Goal: Task Accomplishment & Management: Use online tool/utility

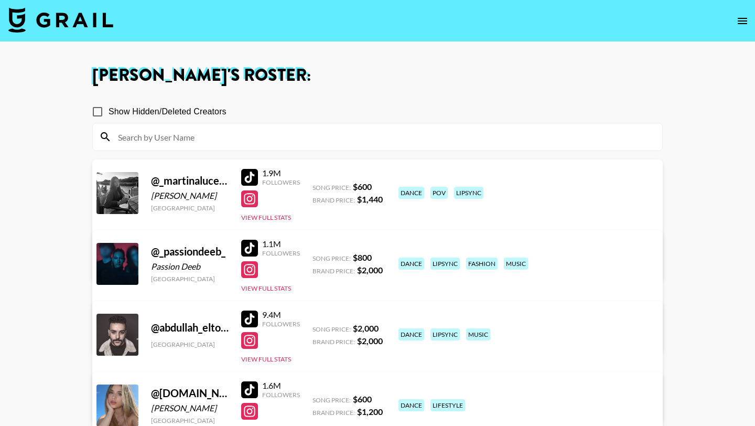
click at [199, 138] on input at bounding box center [384, 137] width 544 height 17
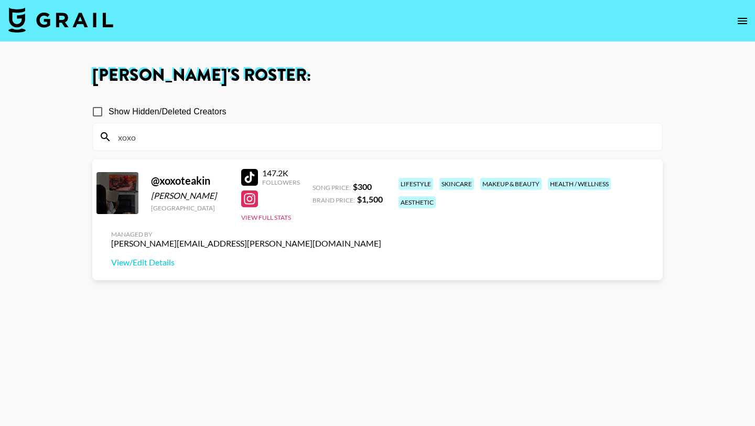
type input "xoxo"
click at [250, 179] on div at bounding box center [249, 177] width 17 height 17
click at [85, 18] on img at bounding box center [60, 19] width 105 height 25
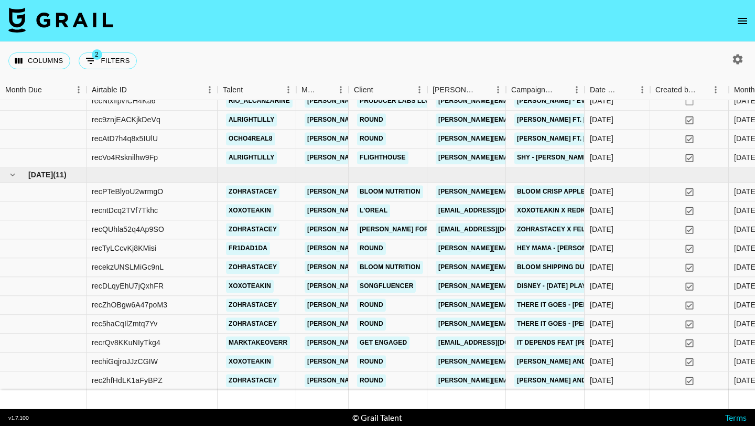
scroll to position [718, 0]
click at [202, 290] on div "recDLqyEhU7jQxhFR" at bounding box center [152, 286] width 131 height 19
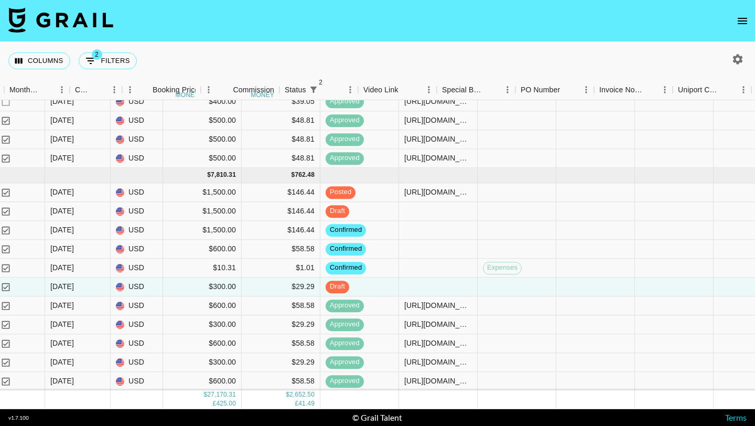
scroll to position [718, 747]
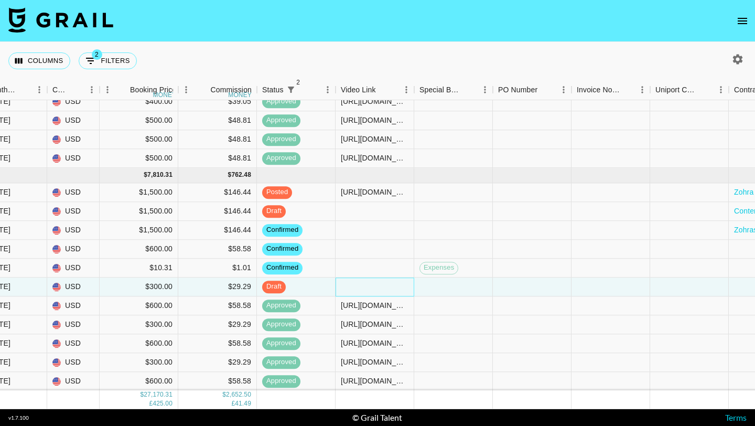
click at [349, 286] on div at bounding box center [375, 286] width 79 height 19
type input "[URL][DOMAIN_NAME]"
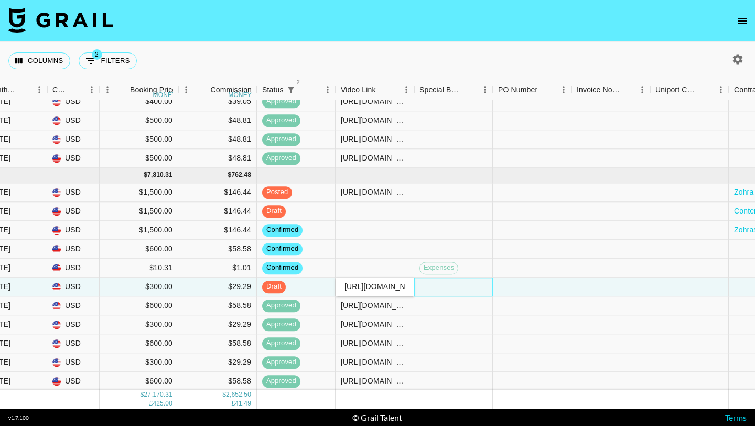
click at [432, 280] on div at bounding box center [453, 286] width 79 height 19
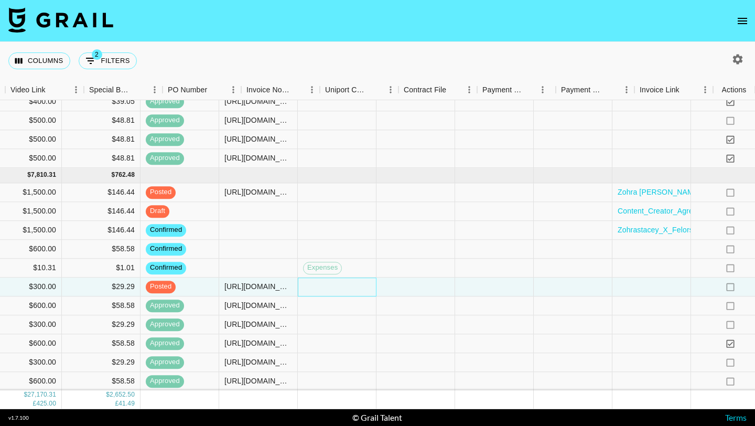
scroll to position [718, 1078]
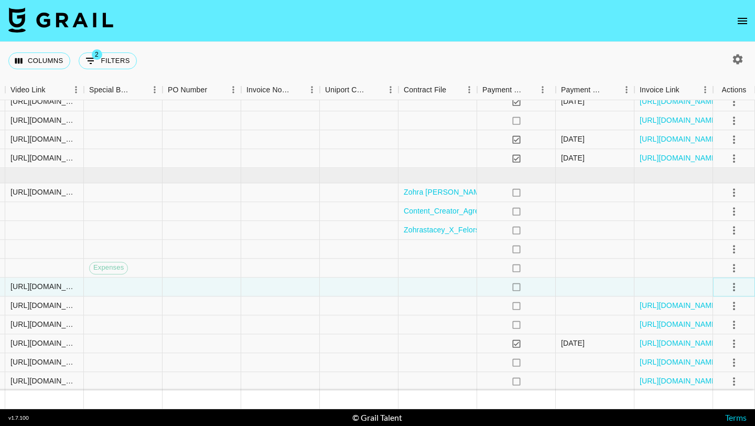
click at [733, 284] on icon "select merge strategy" at bounding box center [734, 287] width 2 height 8
click at [718, 388] on div "Approve" at bounding box center [712, 385] width 32 height 13
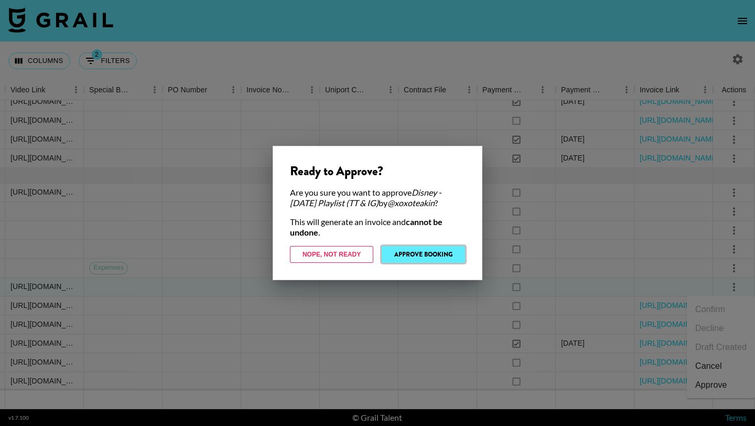
click at [419, 254] on button "Approve Booking" at bounding box center [423, 254] width 83 height 17
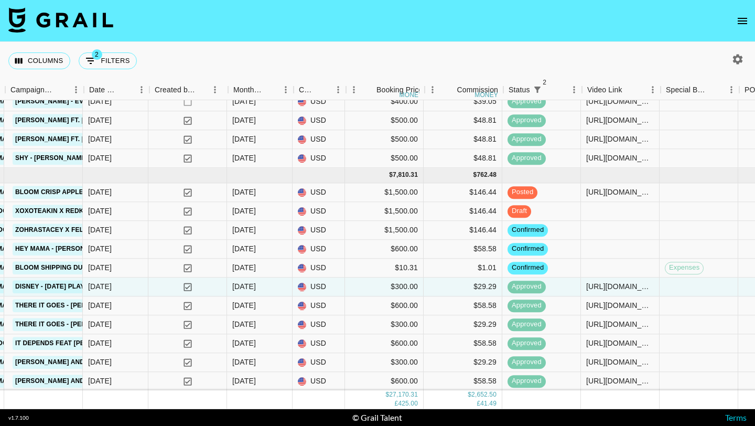
scroll to position [718, 500]
